Goal: Register for event/course

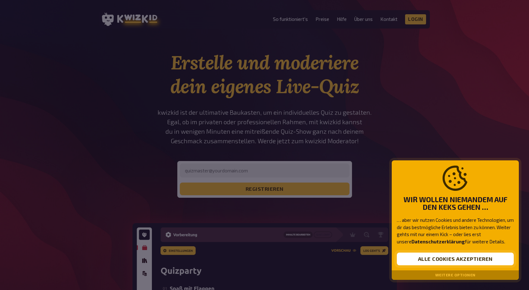
click at [455, 262] on button "Alle Cookies akzeptieren" at bounding box center [455, 259] width 117 height 13
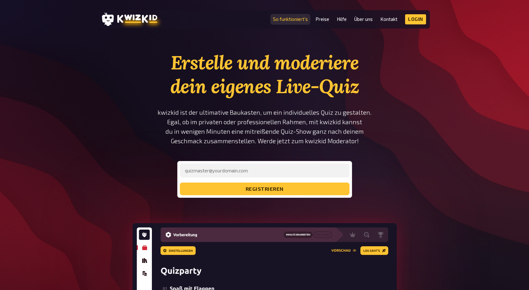
click at [292, 17] on link "So funktioniert's" at bounding box center [290, 19] width 35 height 5
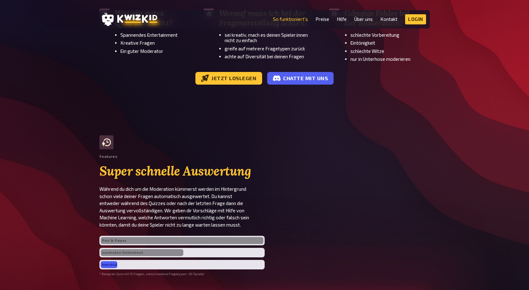
scroll to position [1206, 0]
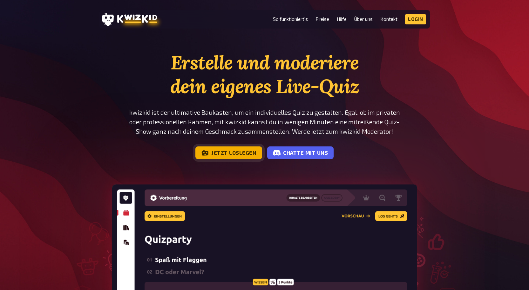
click at [223, 156] on link "Jetzt loslegen" at bounding box center [228, 153] width 67 height 13
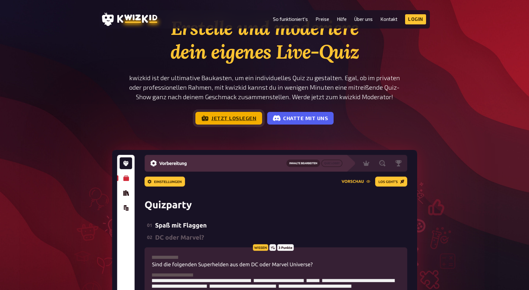
scroll to position [32, 0]
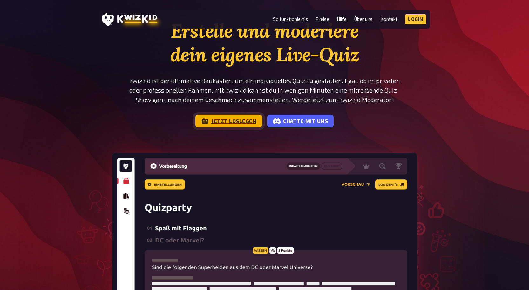
click at [229, 115] on link "Jetzt loslegen" at bounding box center [228, 121] width 67 height 13
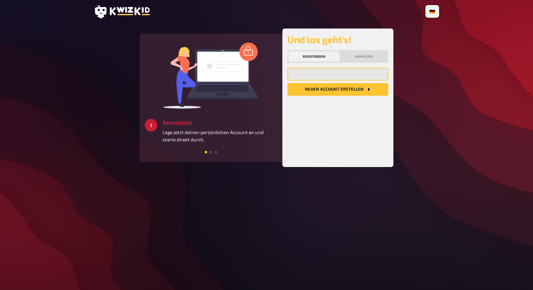
click at [315, 71] on input "email" at bounding box center [338, 74] width 101 height 13
type input "matthias.cueni@hotmail.ch"
click at [325, 91] on button "Neuen Account Erstellen" at bounding box center [338, 89] width 101 height 13
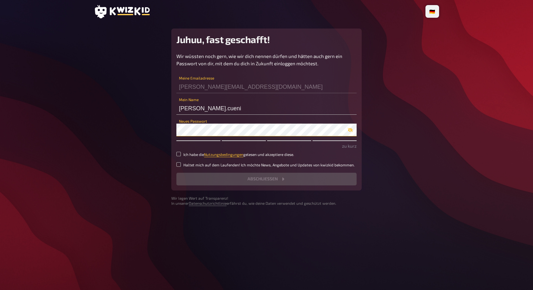
click at [154, 134] on main "Juhuu, fast geschafft! Wir wüssten noch gern, wie wir dich nennen dürfen und hä…" at bounding box center [266, 118] width 345 height 178
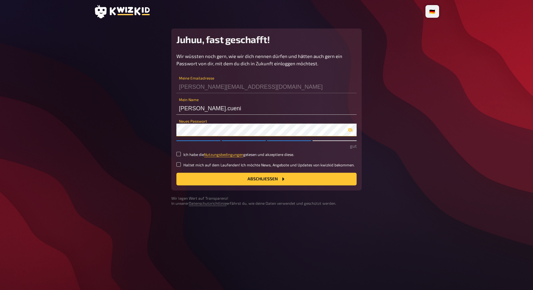
click at [157, 134] on main "Juhuu, fast geschafft! Wir wüssten noch gern, wie wir dich nennen dürfen und hä…" at bounding box center [266, 118] width 345 height 178
click at [179, 155] on input "Ich habe die Nutzungsbedingungen gelesen und akzeptiere diese." at bounding box center [179, 154] width 4 height 4
checkbox input "true"
click at [200, 177] on button "Abschließen" at bounding box center [267, 179] width 180 height 13
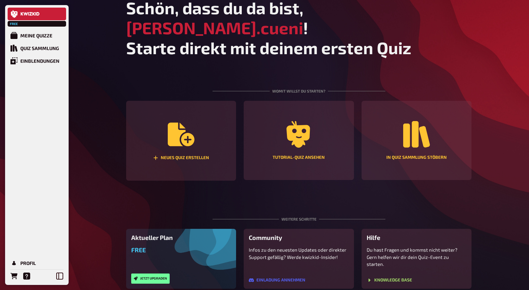
scroll to position [9, 0]
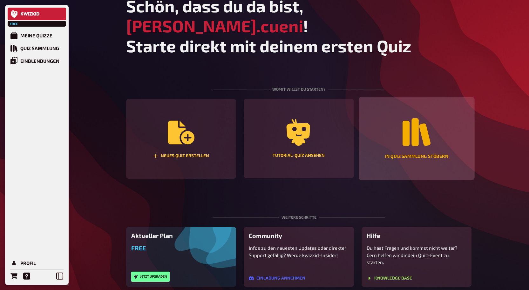
click at [424, 118] on icon "In Quiz Sammlung stöbern" at bounding box center [416, 132] width 28 height 28
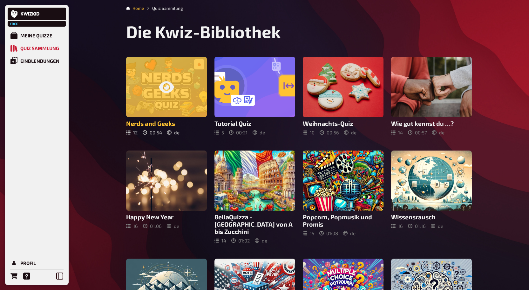
click at [171, 97] on div at bounding box center [166, 87] width 81 height 61
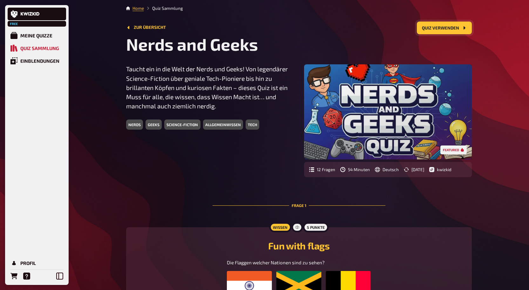
click at [435, 28] on button "Quiz verwenden" at bounding box center [444, 28] width 55 height 13
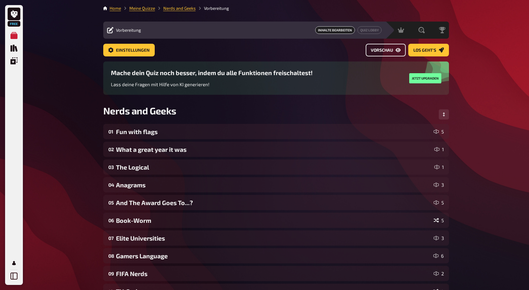
click at [387, 49] on span "Vorschau" at bounding box center [381, 50] width 22 height 4
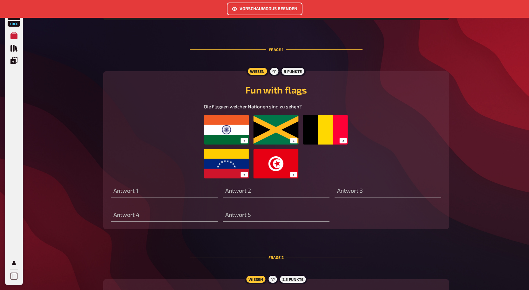
scroll to position [323, 0]
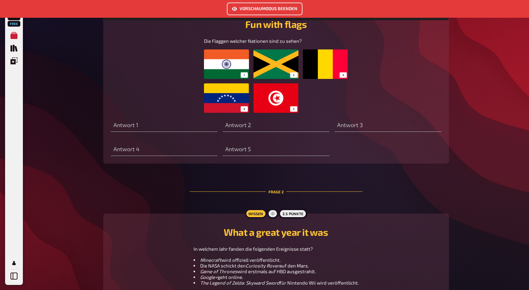
click at [272, 11] on button "Vorschaumodus beenden" at bounding box center [265, 9] width 76 height 13
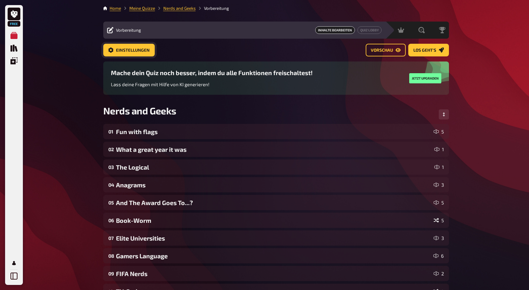
click at [139, 51] on span "Einstellungen" at bounding box center [133, 50] width 34 height 4
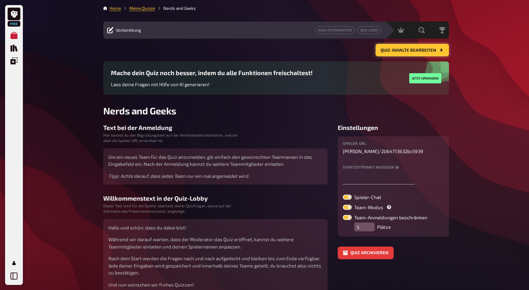
click at [443, 48] on icon "Quiz-Inhalte bearbeiten" at bounding box center [440, 50] width 5 height 5
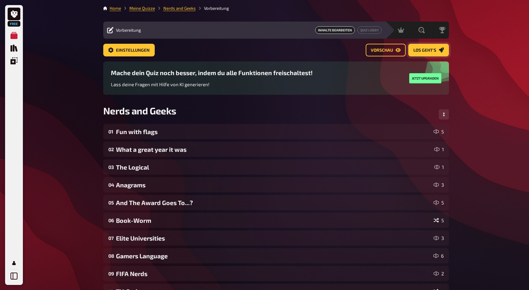
click at [436, 52] on button "Los geht's" at bounding box center [428, 50] width 41 height 13
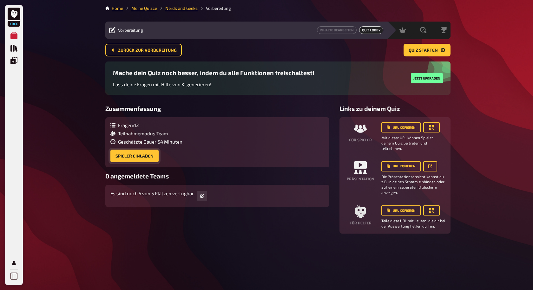
click at [131, 157] on button "Spieler einladen" at bounding box center [134, 156] width 48 height 13
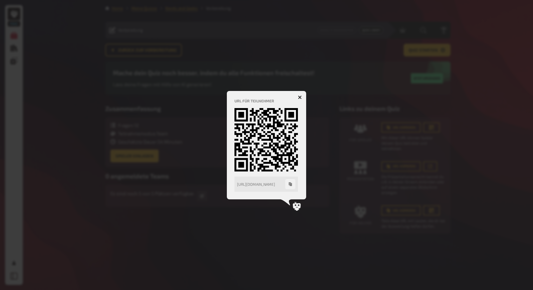
click at [299, 97] on icon "button" at bounding box center [300, 98] width 4 height 4
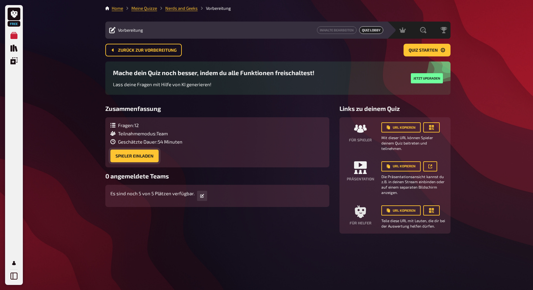
click at [132, 156] on button "Spieler einladen" at bounding box center [134, 156] width 48 height 13
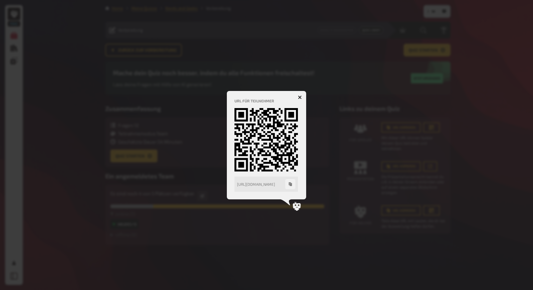
click at [494, 159] on div at bounding box center [266, 145] width 533 height 290
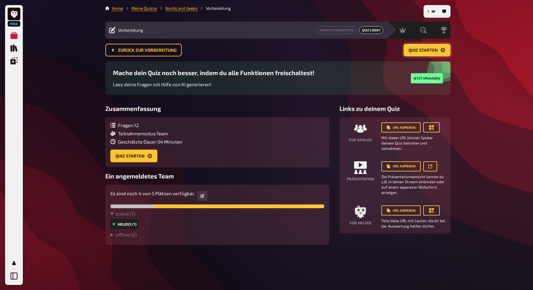
click at [420, 49] on span "Quiz starten" at bounding box center [423, 50] width 29 height 4
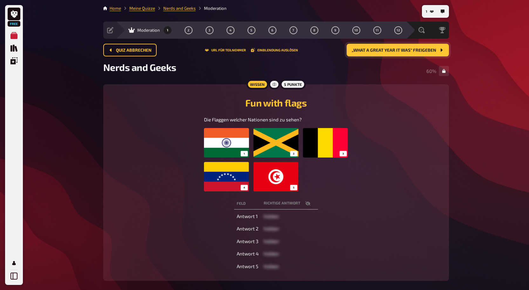
click at [381, 43] on main "Home Meine Quizze Nerds and Geeks Moderation Vorbereitung Inhalte Bearbeiten Qu…" at bounding box center [275, 148] width 345 height 286
click at [385, 49] on span "„What a great year it was“ freigeben" at bounding box center [393, 50] width 84 height 4
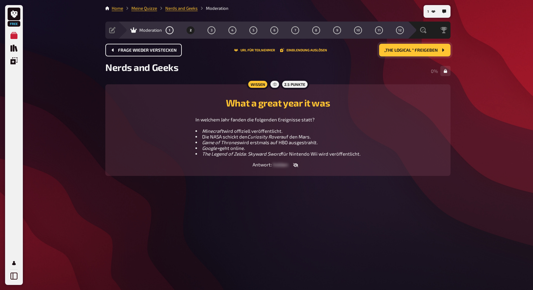
click at [145, 51] on span "Frage wieder verstecken" at bounding box center [147, 50] width 59 height 4
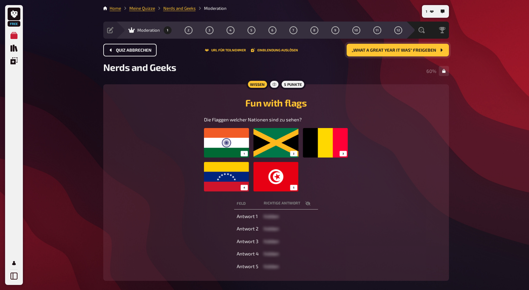
click at [365, 53] on button "„What a great year it was“ freigeben" at bounding box center [397, 50] width 102 height 13
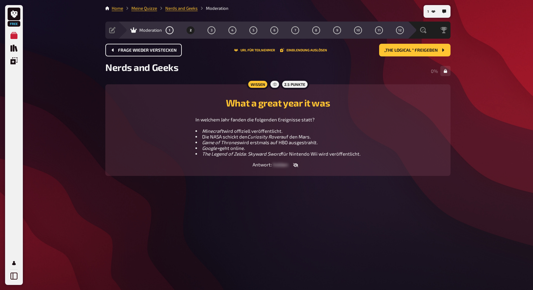
click at [137, 50] on span "Frage wieder verstecken" at bounding box center [147, 50] width 59 height 4
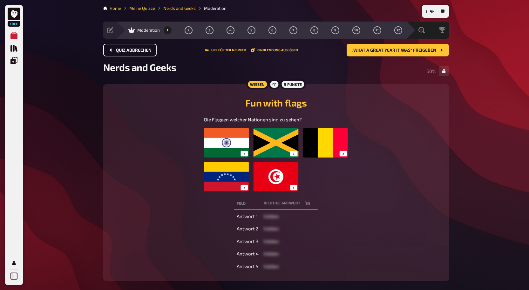
click at [288, 82] on div "5 Punkte" at bounding box center [292, 84] width 25 height 10
click at [274, 84] on icon at bounding box center [274, 85] width 4 height 4
click at [131, 31] on icon at bounding box center [131, 30] width 6 height 5
click at [285, 200] on th "Richtige Antwort" at bounding box center [289, 204] width 57 height 12
click at [284, 204] on th "Richtige Antwort" at bounding box center [289, 204] width 57 height 12
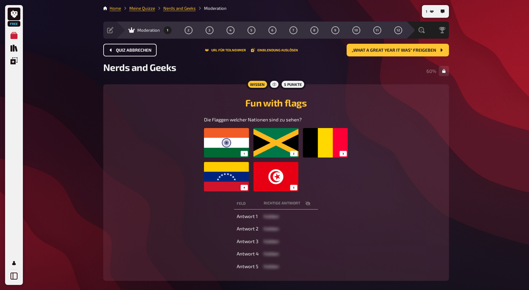
click at [307, 204] on icon "button" at bounding box center [307, 203] width 5 height 5
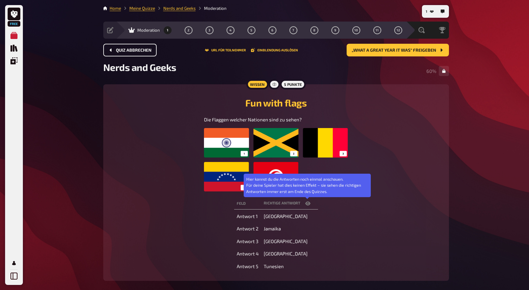
click at [308, 203] on icon "button" at bounding box center [307, 203] width 5 height 5
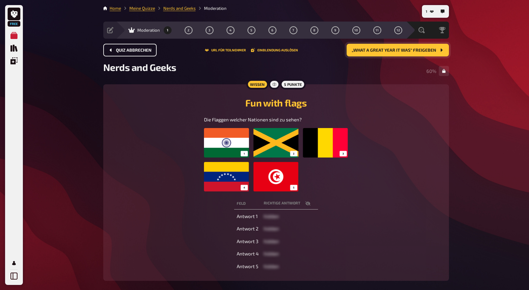
click at [372, 52] on span "„What a great year it was“ freigeben" at bounding box center [393, 50] width 84 height 4
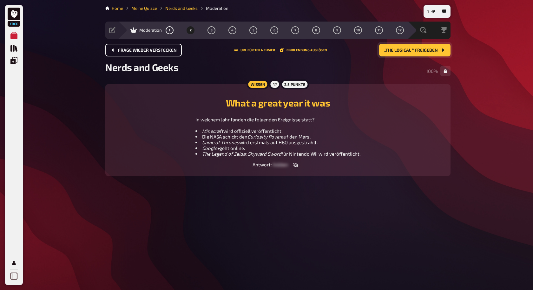
drag, startPoint x: 342, startPoint y: 211, endPoint x: 505, endPoint y: 134, distance: 180.1
click at [505, 134] on div "Free Meine Quizze Quiz Sammlung Einblendungen Profil 1 Home Meine Quizze Nerds …" at bounding box center [266, 145] width 533 height 290
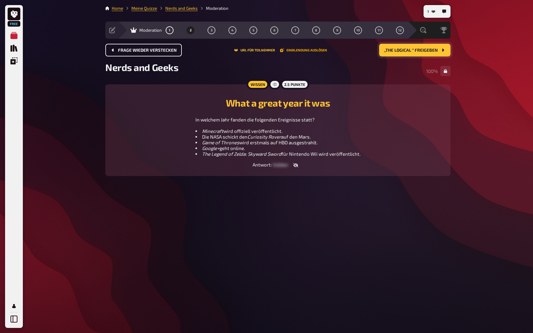
click at [299, 51] on button "Einblendung auslösen" at bounding box center [303, 50] width 47 height 4
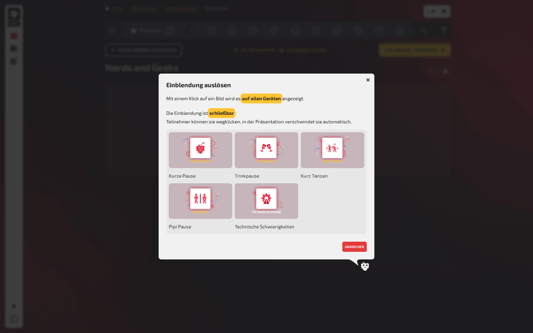
click at [369, 81] on icon "button" at bounding box center [368, 80] width 4 height 4
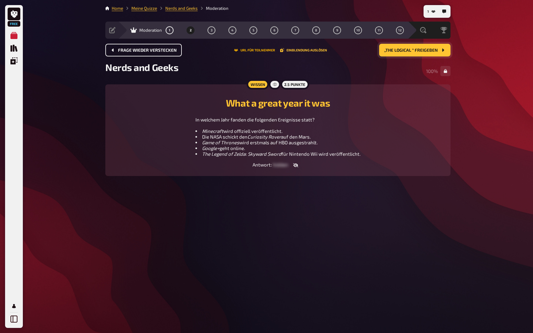
click at [251, 50] on button "URL für Teilnehmer" at bounding box center [254, 50] width 41 height 4
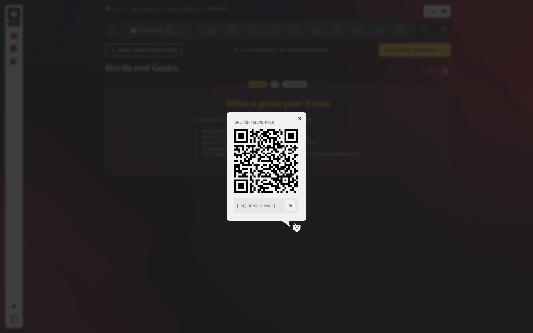
click at [301, 119] on icon "button" at bounding box center [300, 119] width 6 height 6
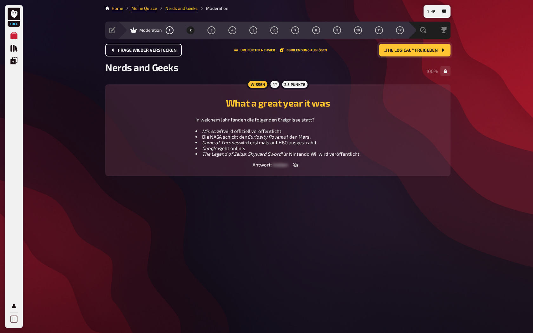
click at [13, 22] on span "Free" at bounding box center [13, 24] width 11 height 4
click at [14, 11] on icon at bounding box center [14, 14] width 7 height 8
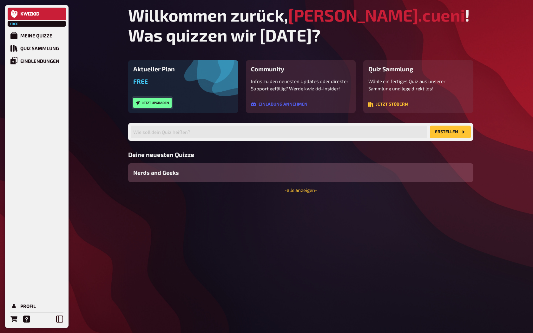
click at [163, 103] on button "Jetzt upgraden" at bounding box center [152, 103] width 38 height 10
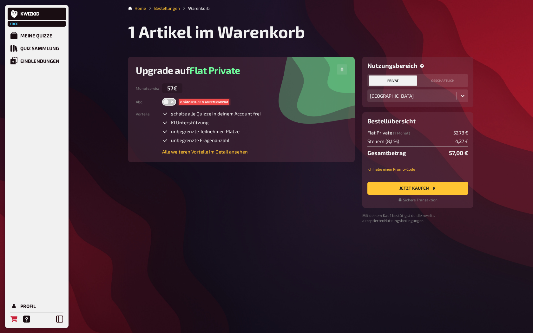
click at [171, 100] on label at bounding box center [169, 102] width 14 height 8
click at [162, 98] on input "checkbox" at bounding box center [162, 98] width 0 height 0
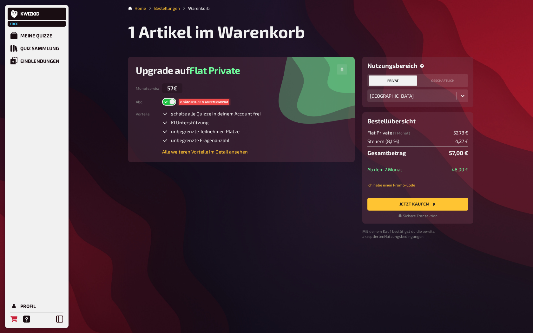
click at [175, 101] on label at bounding box center [169, 102] width 14 height 8
click at [162, 98] on input "checkbox" at bounding box center [162, 98] width 0 height 0
checkbox input "false"
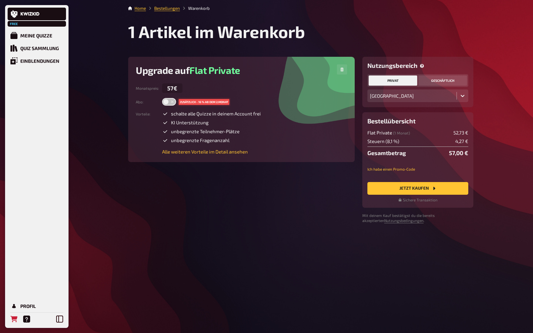
click at [450, 82] on button "geschäftlich" at bounding box center [443, 81] width 49 height 10
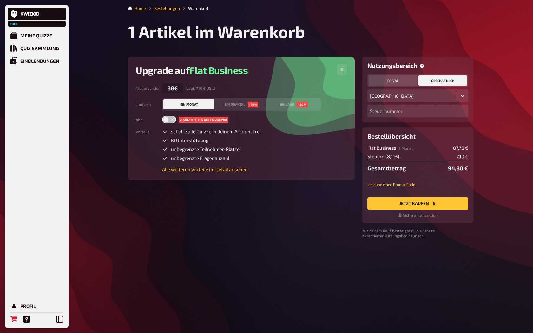
click at [394, 79] on button "privat" at bounding box center [393, 81] width 49 height 10
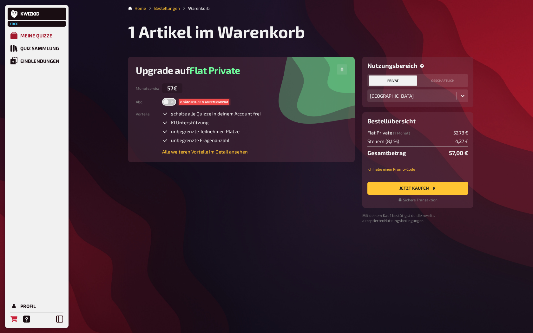
click at [38, 36] on div "Meine Quizze" at bounding box center [36, 36] width 32 height 6
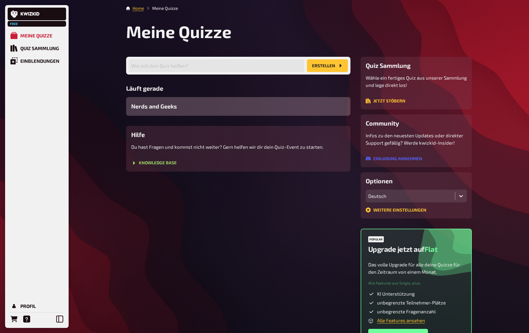
click at [148, 110] on span "Nerds and Geeks" at bounding box center [154, 106] width 46 height 9
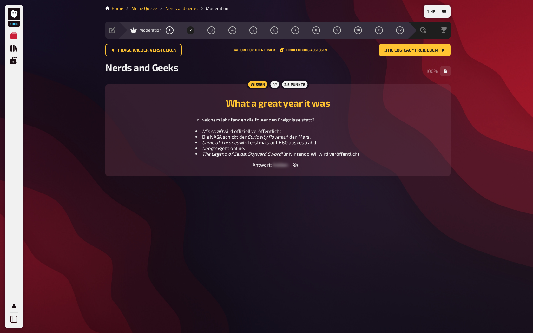
click at [491, 121] on div "Free Meine Quizze Quiz Sammlung Einblendungen Profil 1 Home Meine Quizze Nerds …" at bounding box center [266, 166] width 533 height 333
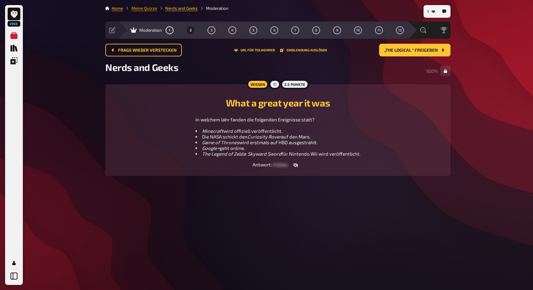
click at [147, 8] on link "Meine Quizze" at bounding box center [144, 8] width 26 height 5
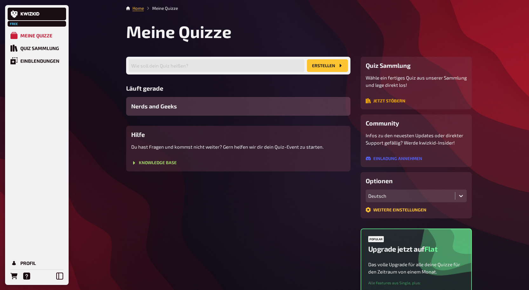
click at [392, 103] on button "Jetzt stöbern" at bounding box center [385, 100] width 40 height 5
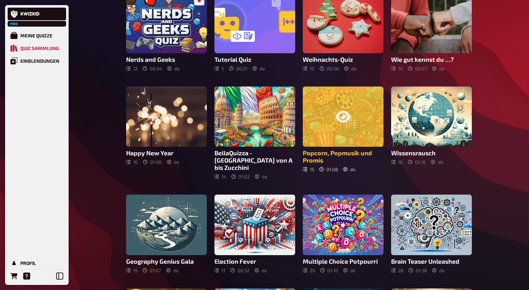
scroll to position [127, 0]
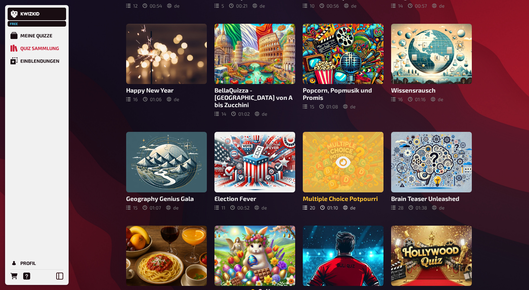
click at [350, 143] on div at bounding box center [343, 162] width 81 height 61
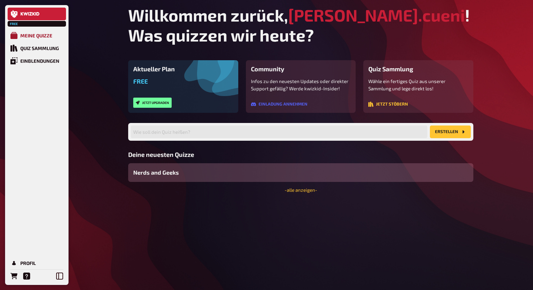
click at [40, 35] on div "Meine Quizze" at bounding box center [36, 36] width 32 height 6
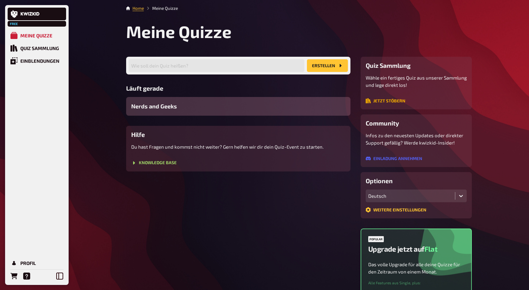
click at [386, 102] on button "Jetzt stöbern" at bounding box center [385, 100] width 40 height 5
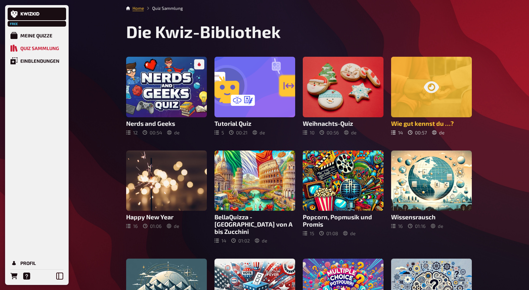
click at [428, 99] on div at bounding box center [431, 87] width 81 height 61
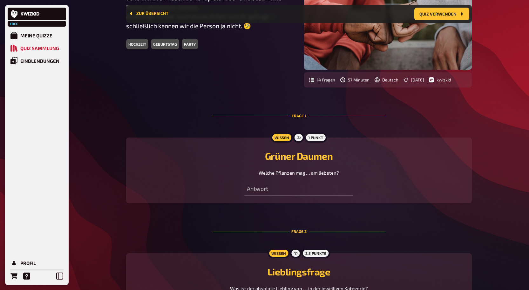
scroll to position [100, 0]
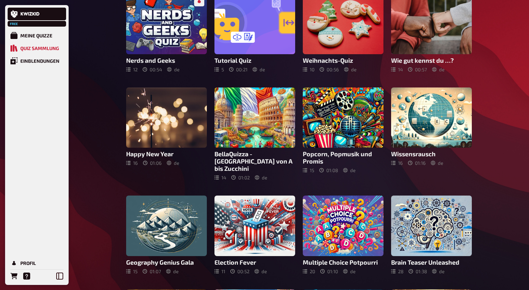
scroll to position [63, 0]
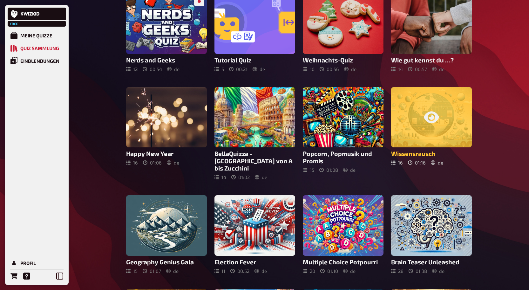
click at [434, 116] on icon at bounding box center [430, 117] width 15 height 15
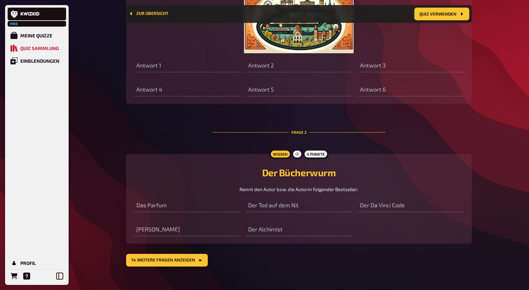
scroll to position [394, 0]
